Goal: Information Seeking & Learning: Find specific fact

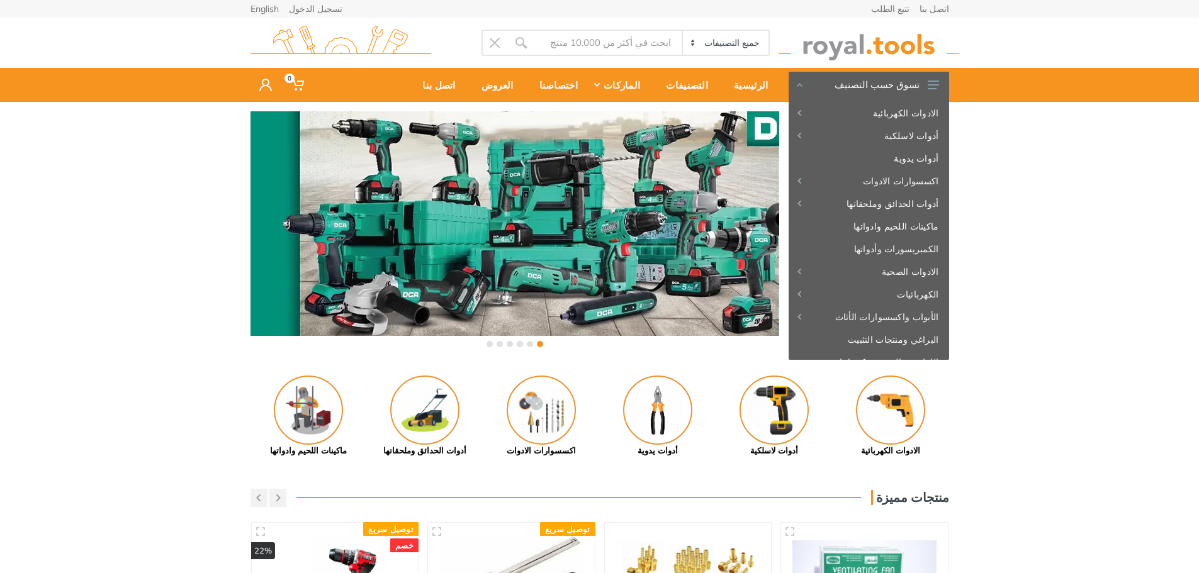
drag, startPoint x: 1082, startPoint y: 128, endPoint x: 1070, endPoint y: 125, distance: 11.6
click at [1082, 128] on div "‹ ›" at bounding box center [599, 231] width 1199 height 258
click at [626, 43] on input "Site search" at bounding box center [608, 43] width 148 height 26
type input "داو"
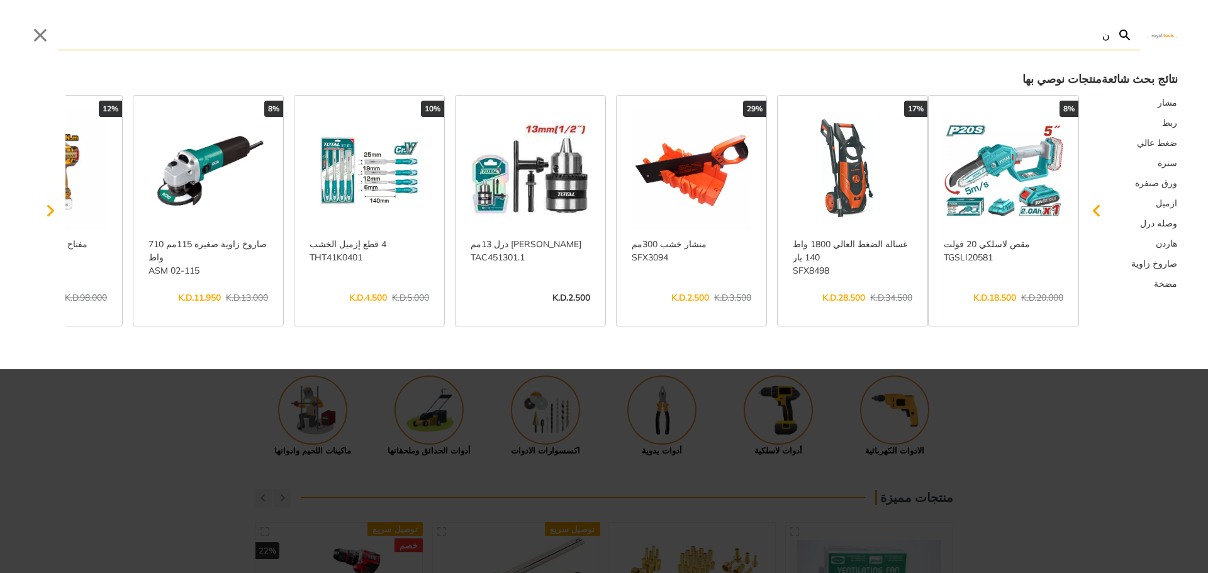
type input "ن"
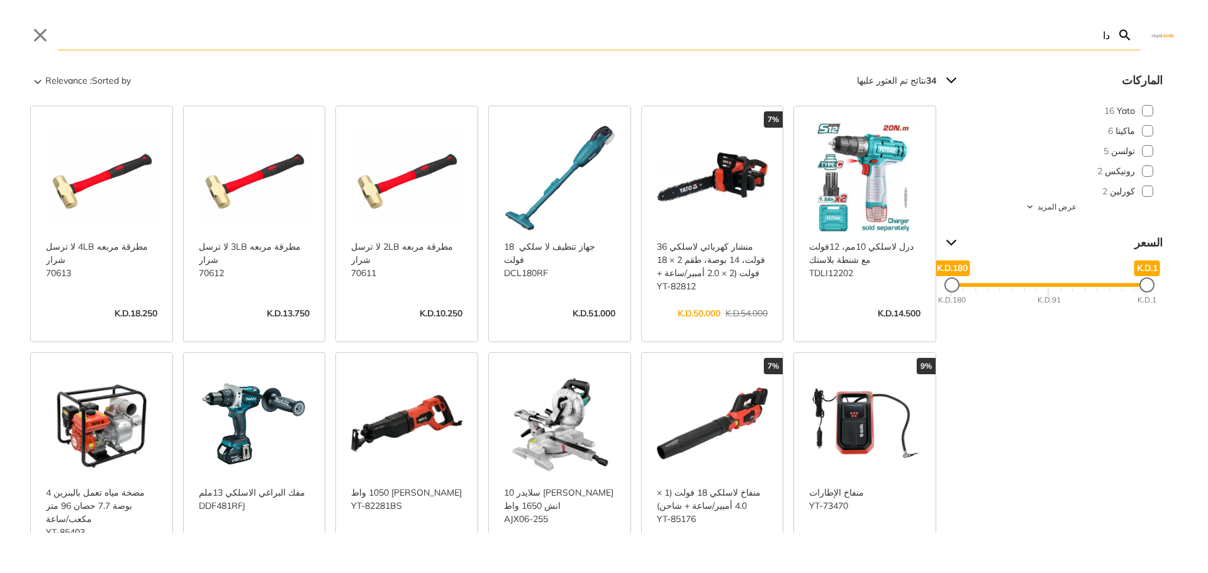
type input "د"
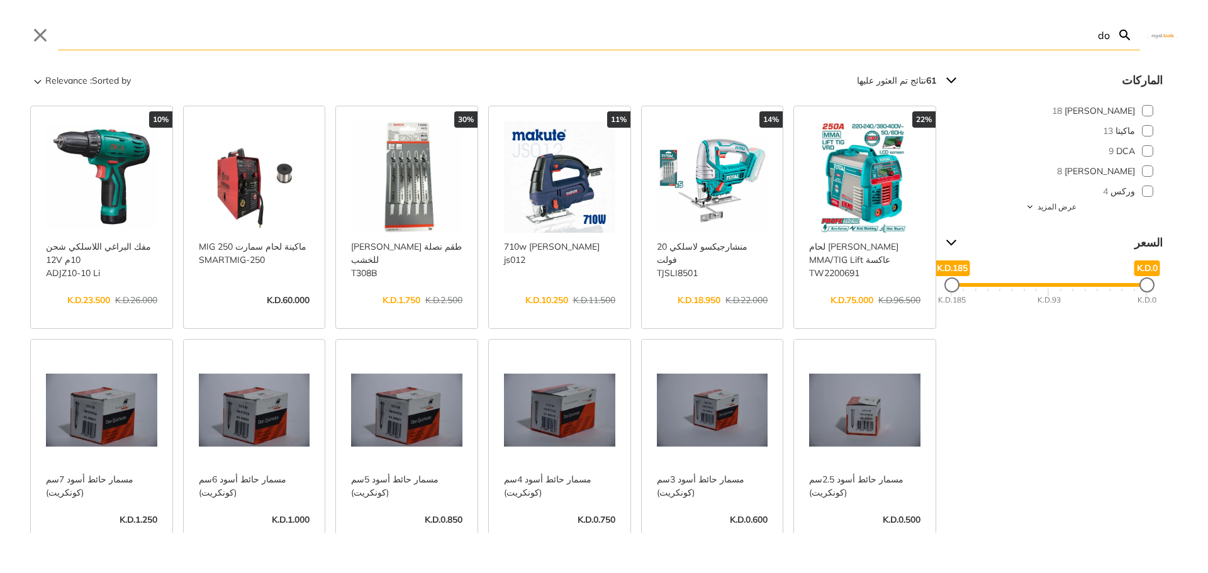
type input "d"
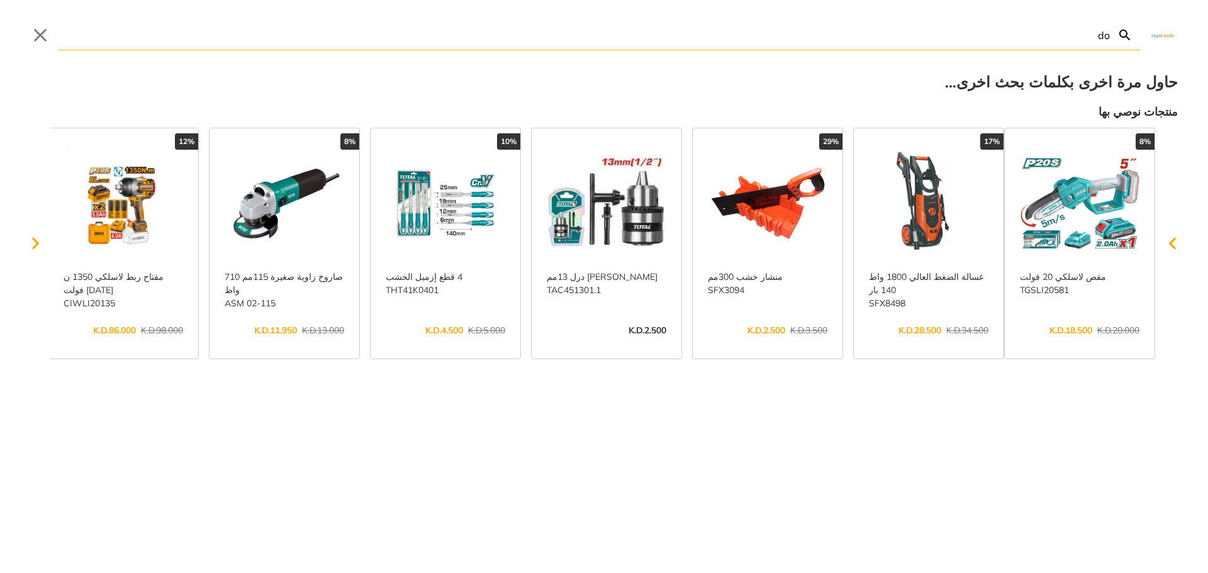
type input "do"
